Goal: Find specific page/section: Find specific page/section

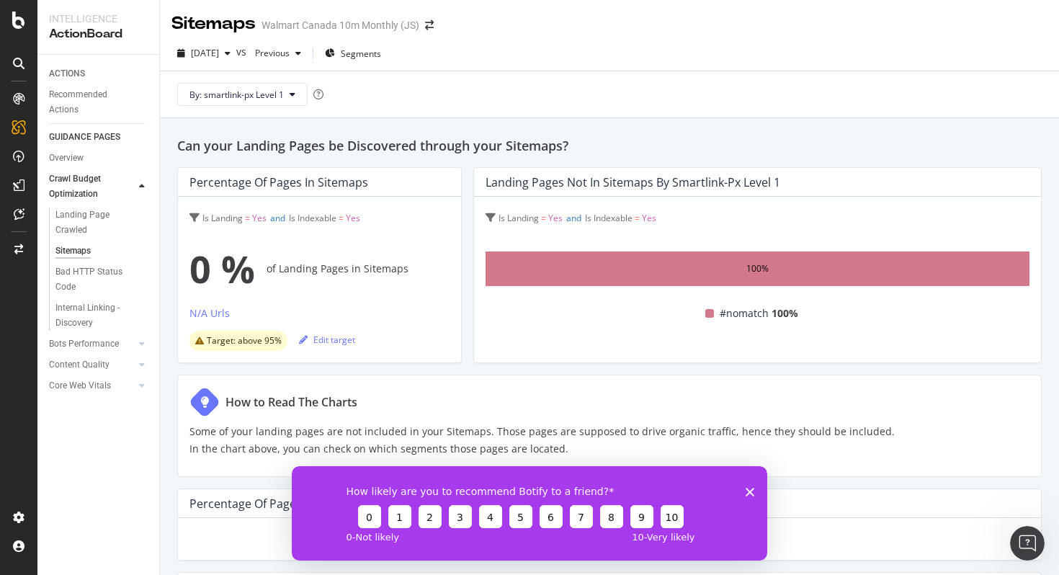
click at [751, 492] on polygon "Close survey" at bounding box center [750, 491] width 9 height 9
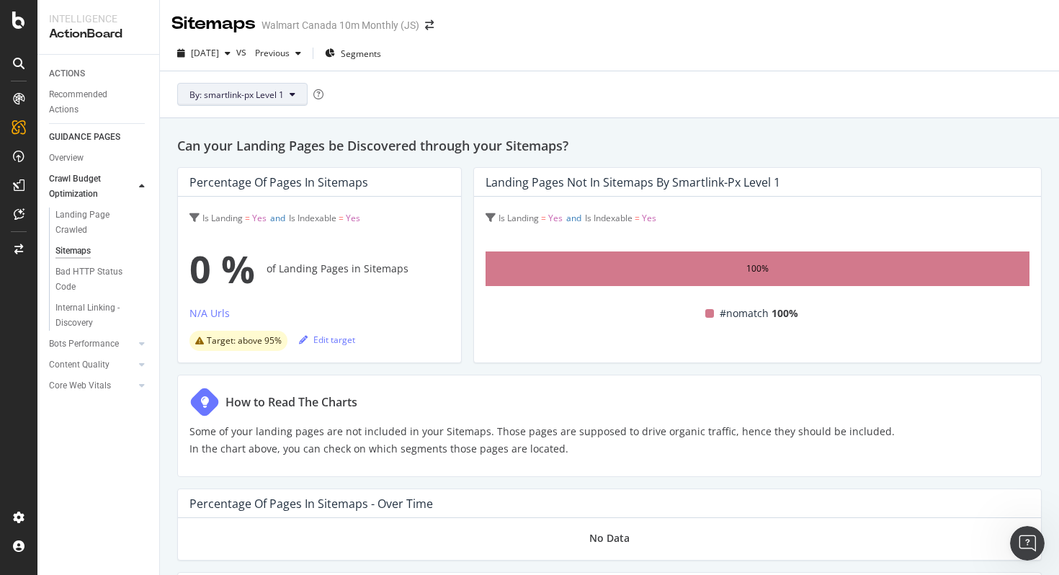
click at [284, 99] on span "By: smartlink-px Level 1" at bounding box center [236, 95] width 94 height 12
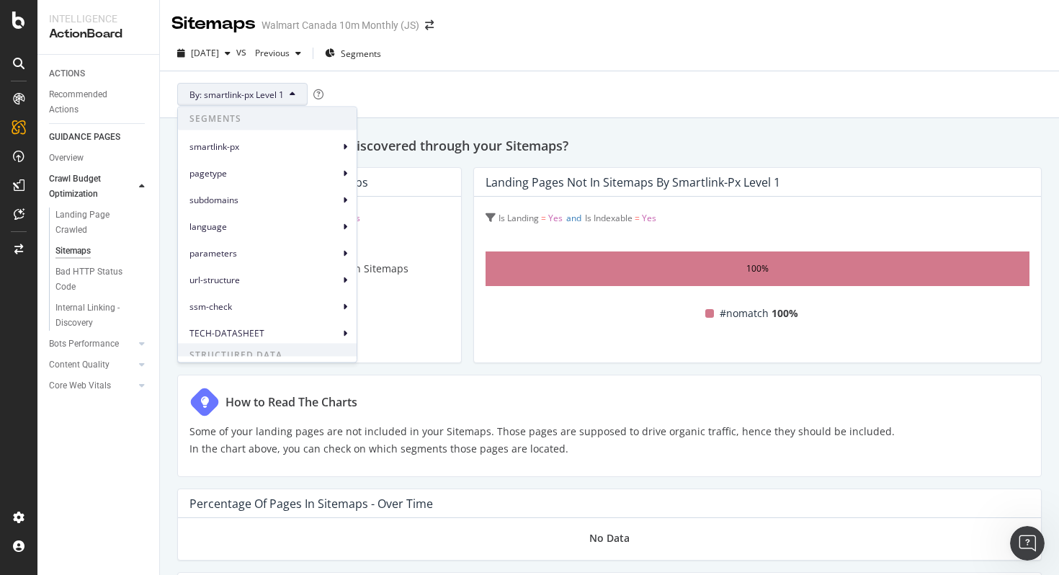
click at [284, 99] on span "By: smartlink-px Level 1" at bounding box center [236, 95] width 94 height 12
